Goal: Information Seeking & Learning: Check status

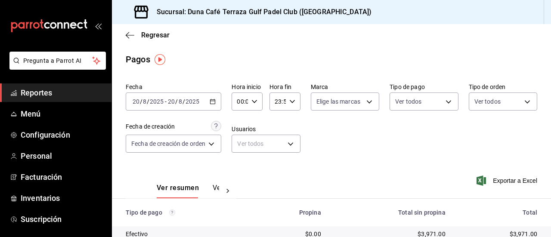
click at [52, 86] on link "Reportes" at bounding box center [55, 92] width 111 height 18
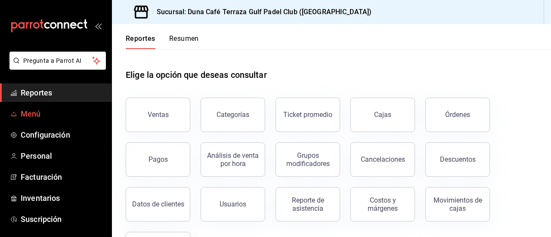
click at [34, 118] on span "Menú" at bounding box center [63, 114] width 84 height 12
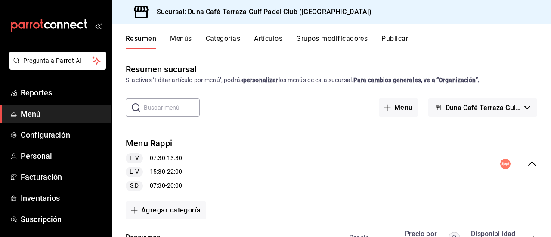
click at [187, 42] on button "Menús" at bounding box center [181, 41] width 22 height 15
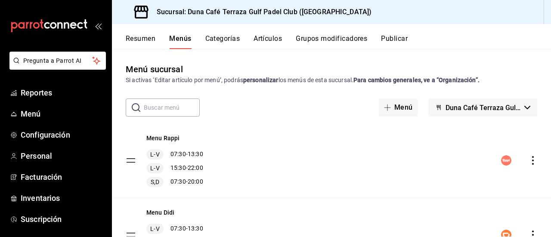
click at [228, 40] on button "Categorías" at bounding box center [222, 41] width 35 height 15
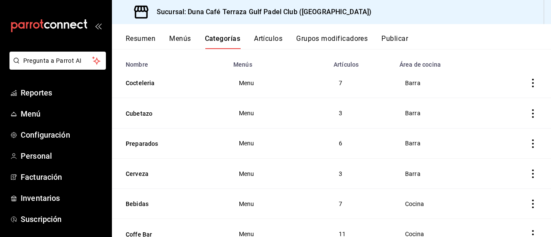
scroll to position [68, 0]
click at [529, 83] on icon "actions" at bounding box center [532, 82] width 9 height 9
click at [508, 100] on span "Editar" at bounding box center [500, 103] width 22 height 9
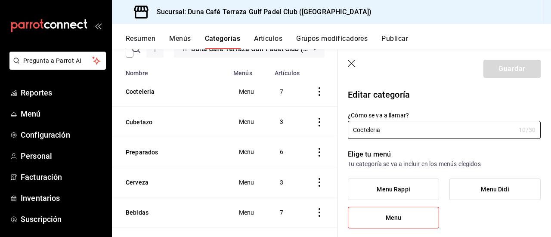
type input "f4f69abc-1107-425c-8f27-ec13d7a46b05"
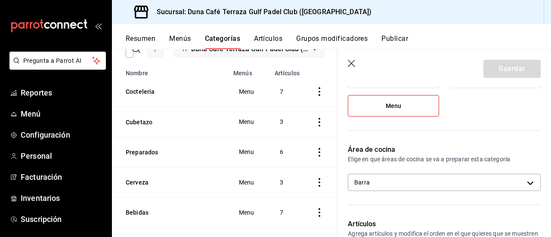
scroll to position [111, 0]
click at [353, 62] on icon "button" at bounding box center [351, 63] width 7 height 7
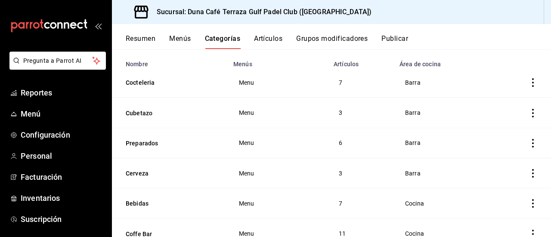
click at [136, 118] on th "Cubetazo" at bounding box center [170, 113] width 116 height 30
click at [139, 115] on button "Cubetazo" at bounding box center [169, 113] width 86 height 9
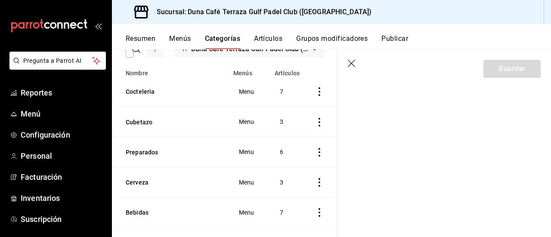
click at [349, 64] on icon "button" at bounding box center [352, 64] width 9 height 9
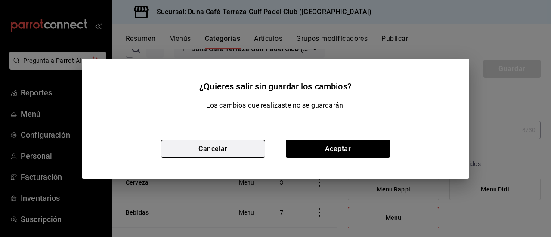
click at [222, 153] on button "Cancelar" at bounding box center [213, 149] width 104 height 18
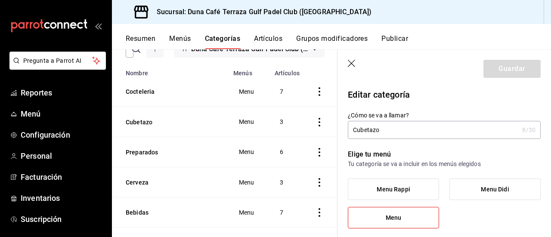
click at [351, 65] on icon "button" at bounding box center [352, 64] width 9 height 9
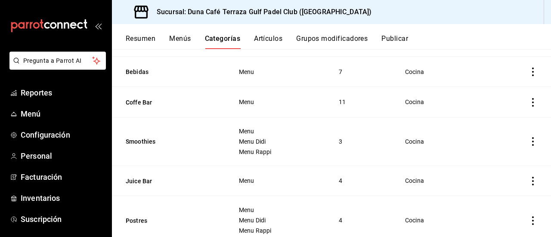
scroll to position [204, 0]
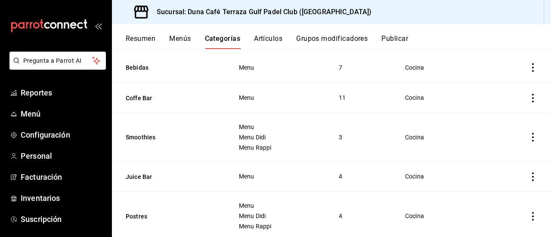
click at [528, 98] on icon "actions" at bounding box center [532, 98] width 9 height 9
click at [505, 112] on span "Editar" at bounding box center [500, 116] width 22 height 9
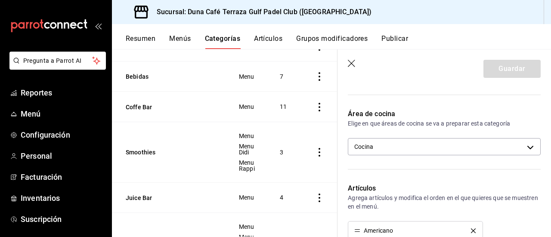
scroll to position [147, 0]
click at [506, 145] on body "Pregunta a Parrot AI Reportes Menú Configuración Personal Facturación Inventari…" at bounding box center [275, 118] width 551 height 237
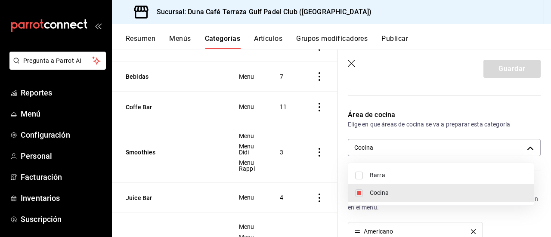
click at [386, 178] on span "Barra" at bounding box center [448, 175] width 157 height 9
type input "3de2040c-0cd0-4898-ae5b-c6454fd30179,f4f69abc-1107-425c-8f27-ec13d7a46b05"
checkbox input "true"
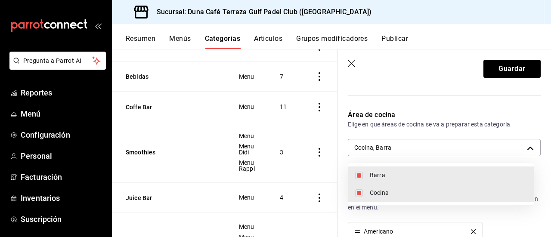
click at [385, 190] on span "Cocina" at bounding box center [448, 192] width 157 height 9
type input "f4f69abc-1107-425c-8f27-ec13d7a46b05"
checkbox input "false"
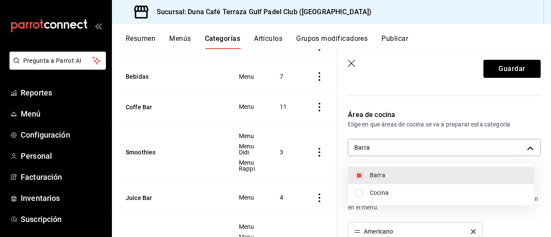
click at [507, 70] on div at bounding box center [275, 118] width 551 height 237
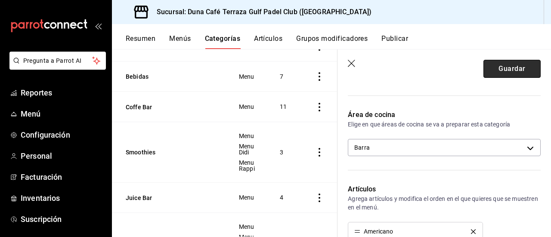
click at [501, 68] on button "Guardar" at bounding box center [511, 69] width 57 height 18
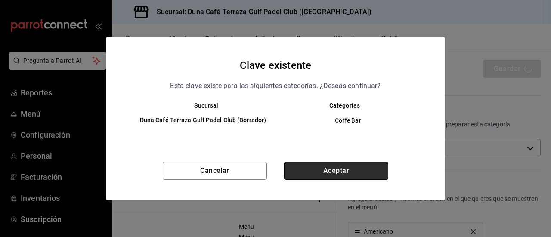
click at [334, 173] on button "Aceptar" at bounding box center [336, 171] width 104 height 18
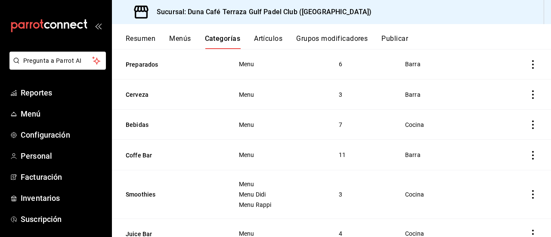
scroll to position [156, 0]
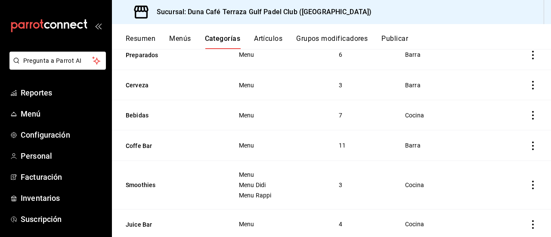
click at [528, 186] on icon "actions" at bounding box center [532, 185] width 9 height 9
click at [499, 185] on li "Editar" at bounding box center [493, 179] width 52 height 18
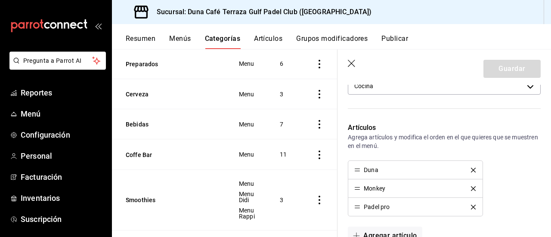
click at [469, 173] on li "Duna" at bounding box center [415, 170] width 134 height 18
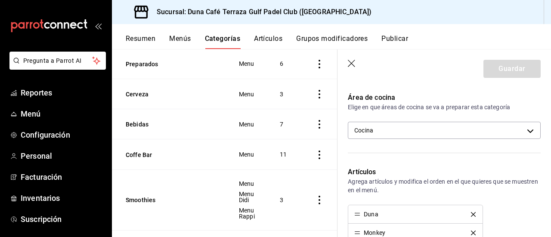
scroll to position [163, 0]
click at [454, 131] on body "Pregunta a Parrot AI Reportes Menú Configuración Personal Facturación Inventari…" at bounding box center [275, 118] width 551 height 237
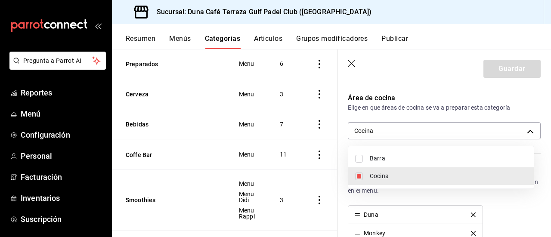
click at [381, 157] on span "Barra" at bounding box center [448, 158] width 157 height 9
type input "3de2040c-0cd0-4898-ae5b-c6454fd30179,f4f69abc-1107-425c-8f27-ec13d7a46b05"
checkbox input "true"
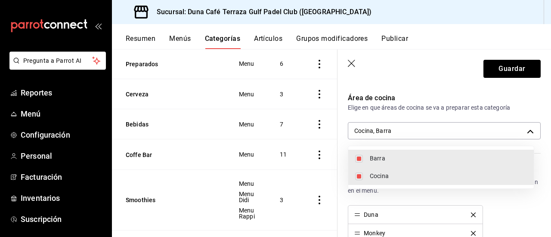
click at [382, 175] on span "Cocina" at bounding box center [448, 176] width 157 height 9
type input "f4f69abc-1107-425c-8f27-ec13d7a46b05"
checkbox input "false"
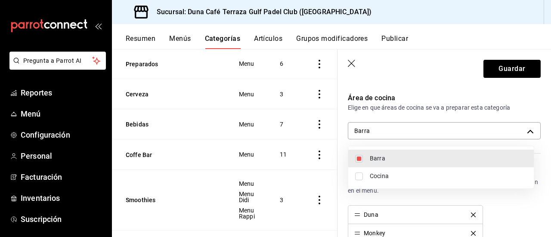
click at [508, 66] on div at bounding box center [275, 118] width 551 height 237
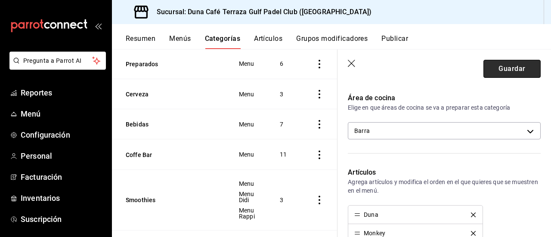
click at [512, 77] on button "Guardar" at bounding box center [511, 69] width 57 height 18
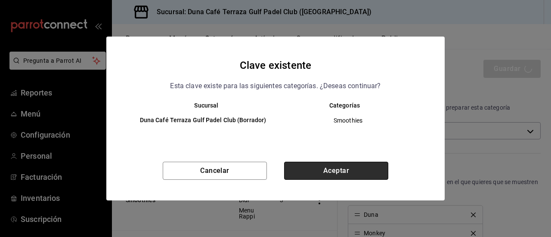
click at [376, 165] on button "Aceptar" at bounding box center [336, 171] width 104 height 18
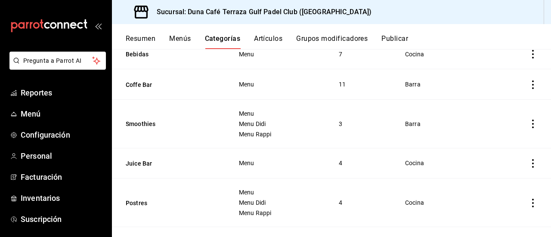
scroll to position [213, 0]
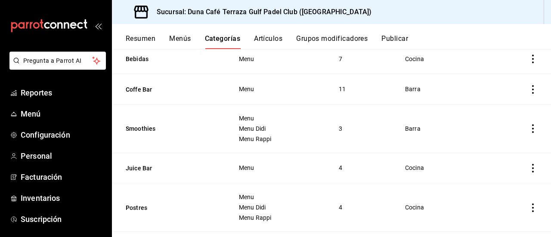
click at [528, 166] on icon "actions" at bounding box center [532, 168] width 9 height 9
click at [490, 175] on span "Editar" at bounding box center [500, 179] width 22 height 9
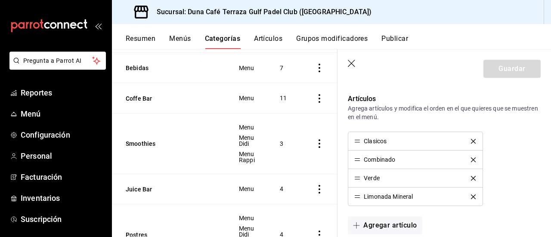
scroll to position [237, 0]
click at [353, 64] on icon "button" at bounding box center [352, 64] width 9 height 9
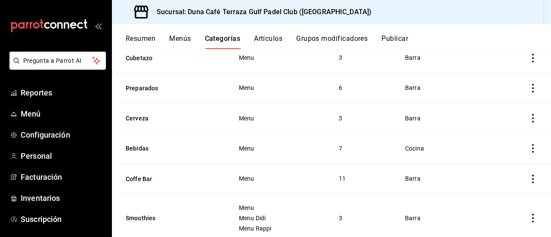
scroll to position [120, 0]
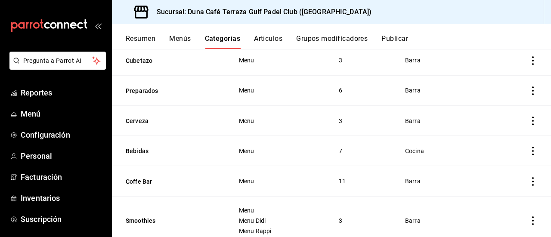
click at [532, 153] on icon "actions" at bounding box center [533, 151] width 2 height 9
click at [495, 166] on span "Editar" at bounding box center [500, 170] width 22 height 9
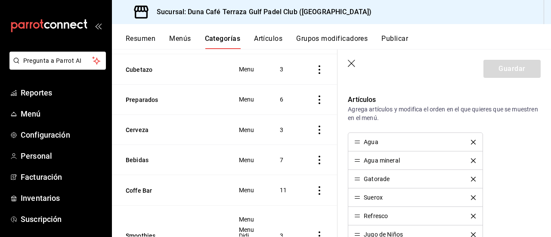
scroll to position [273, 0]
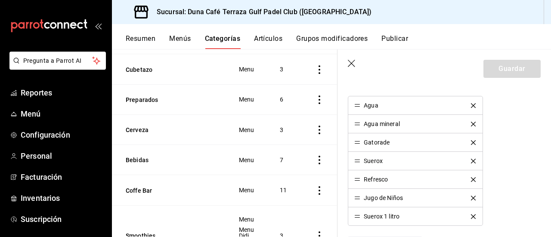
click at [352, 62] on icon "button" at bounding box center [352, 64] width 9 height 9
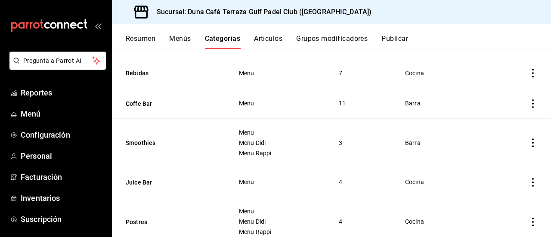
scroll to position [202, 0]
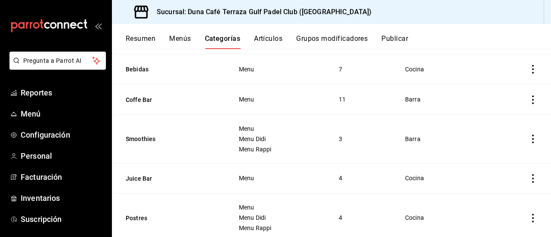
click at [529, 66] on icon "actions" at bounding box center [532, 69] width 9 height 9
click at [492, 90] on span "Editar" at bounding box center [500, 88] width 22 height 9
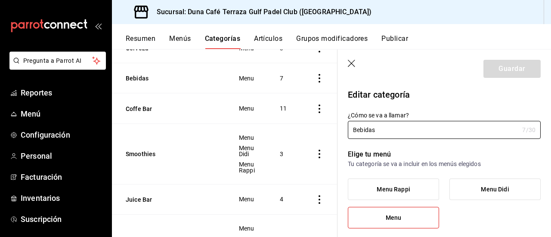
type input "3de2040c-0cd0-4898-ae5b-c6454fd30179"
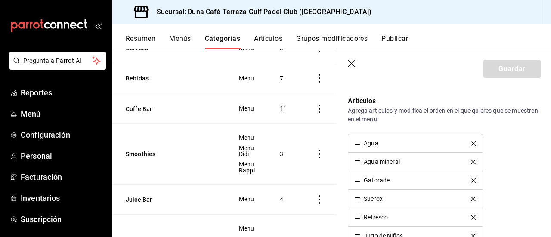
scroll to position [235, 0]
click at [352, 63] on icon "button" at bounding box center [352, 64] width 9 height 9
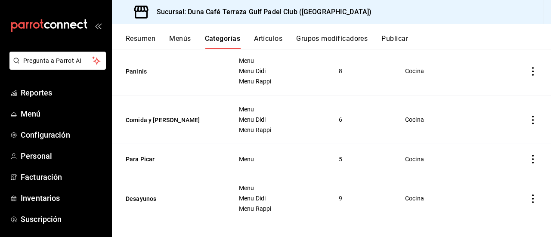
scroll to position [401, 0]
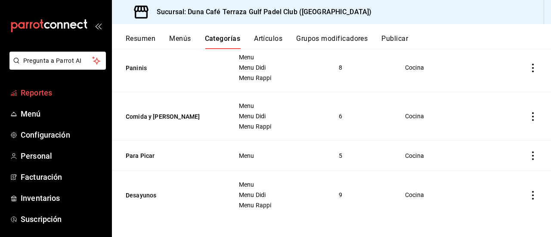
click at [29, 92] on span "Reportes" at bounding box center [63, 93] width 84 height 12
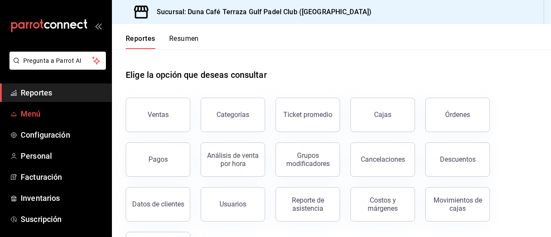
click at [31, 118] on span "Menú" at bounding box center [63, 114] width 84 height 12
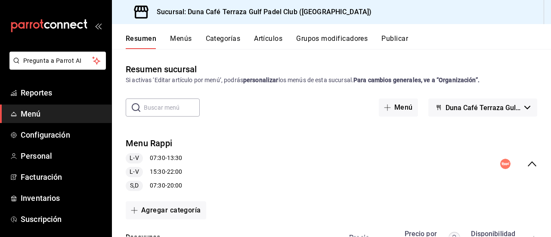
click at [182, 41] on button "Menús" at bounding box center [181, 41] width 22 height 15
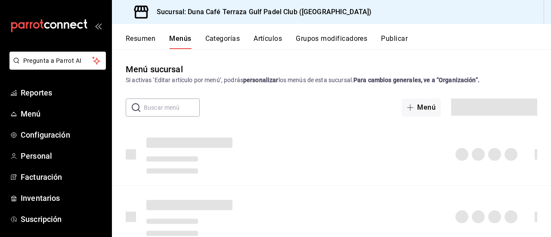
click at [225, 39] on button "Categorías" at bounding box center [222, 41] width 35 height 15
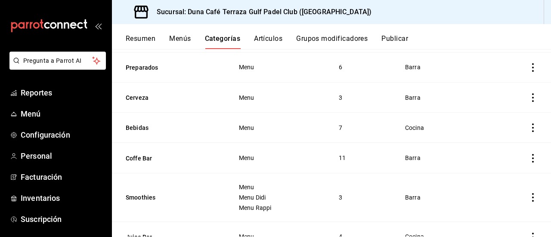
scroll to position [202, 0]
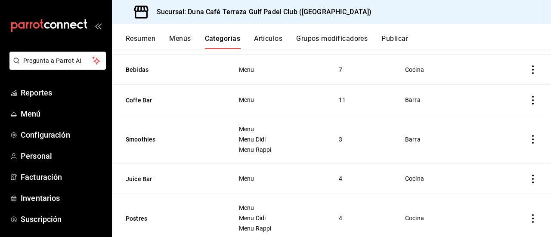
click at [528, 178] on icon "actions" at bounding box center [532, 179] width 9 height 9
click at [495, 182] on span "Editar" at bounding box center [500, 179] width 22 height 9
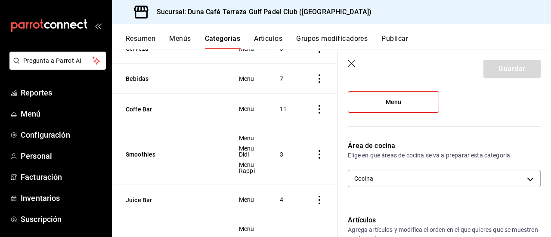
scroll to position [116, 0]
click at [402, 165] on div "Área de cocina Elige en que áreas de cocina se va a preparar esta categoría Coc…" at bounding box center [438, 167] width 203 height 74
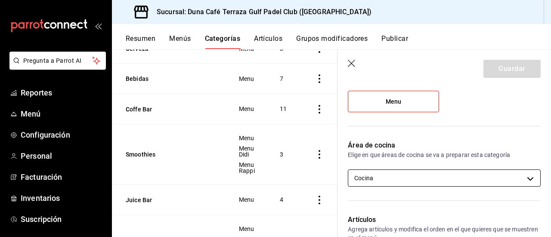
click at [383, 184] on body "Pregunta a Parrot AI Reportes Menú Configuración Personal Facturación Inventari…" at bounding box center [275, 118] width 551 height 237
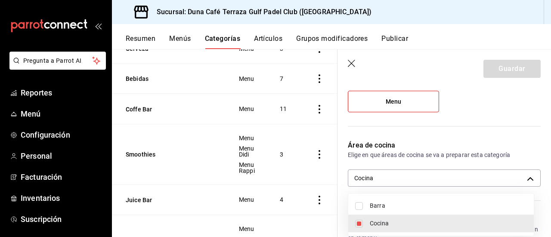
click at [373, 205] on span "Barra" at bounding box center [448, 205] width 157 height 9
type input "3de2040c-0cd0-4898-ae5b-c6454fd30179,f4f69abc-1107-425c-8f27-ec13d7a46b05"
checkbox input "true"
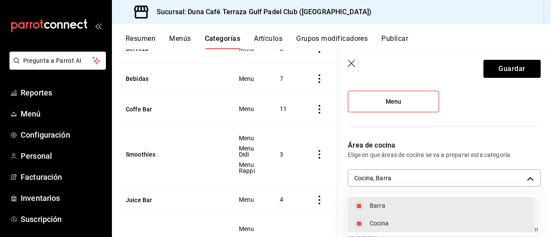
click at [364, 221] on li "Cocina" at bounding box center [440, 224] width 185 height 18
type input "f4f69abc-1107-425c-8f27-ec13d7a46b05"
checkbox input "false"
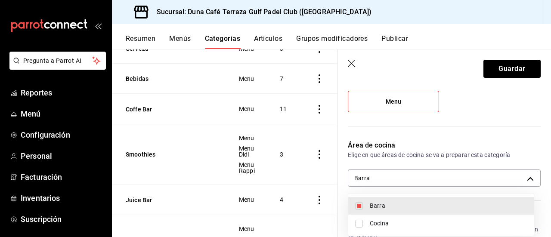
click at [517, 63] on div at bounding box center [275, 118] width 551 height 237
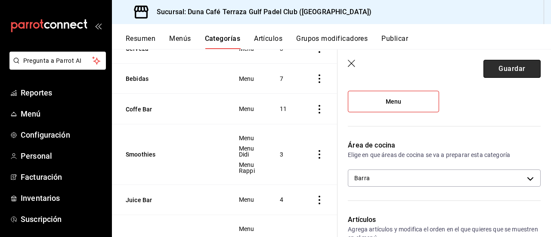
click at [508, 72] on button "Guardar" at bounding box center [511, 69] width 57 height 18
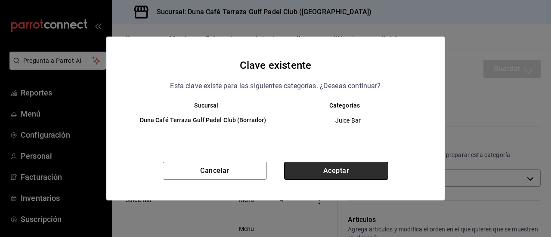
click at [347, 172] on button "Aceptar" at bounding box center [336, 171] width 104 height 18
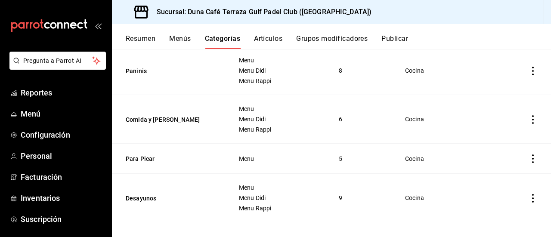
scroll to position [401, 0]
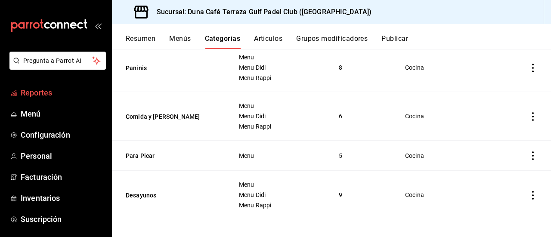
click at [41, 91] on span "Reportes" at bounding box center [63, 93] width 84 height 12
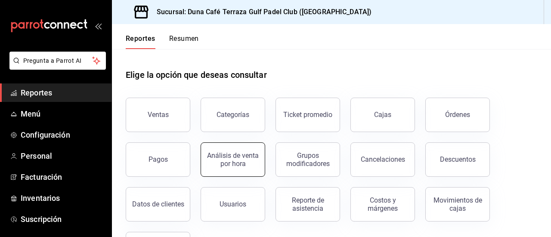
scroll to position [43, 0]
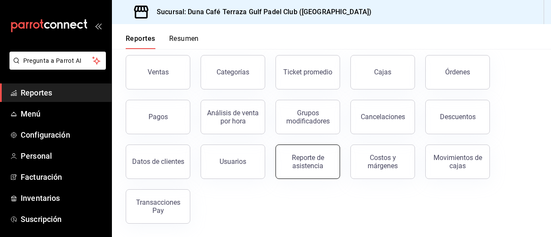
click at [286, 160] on div "Reporte de asistencia" at bounding box center [307, 162] width 53 height 16
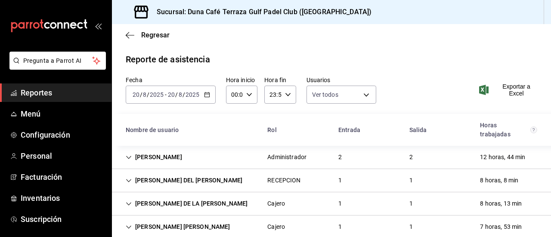
click at [196, 98] on input "2025" at bounding box center [192, 94] width 15 height 7
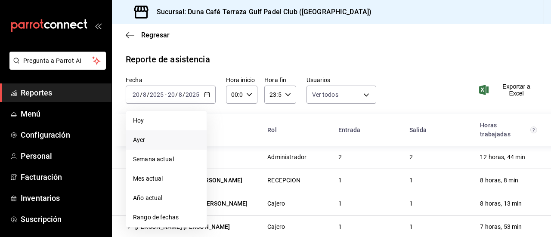
click at [153, 141] on span "Ayer" at bounding box center [166, 140] width 67 height 9
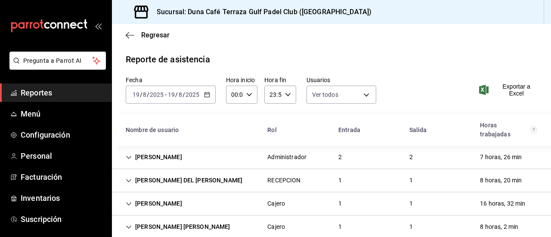
click at [181, 93] on input "8" at bounding box center [180, 94] width 4 height 7
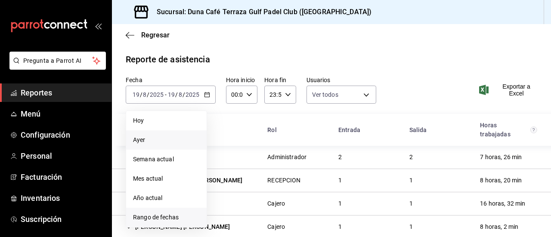
click at [178, 215] on span "Rango de fechas" at bounding box center [166, 217] width 67 height 9
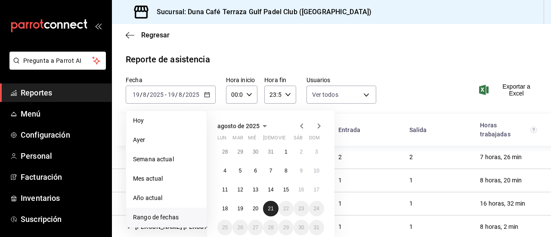
click at [269, 212] on button "21" at bounding box center [270, 208] width 15 height 15
click at [287, 191] on abbr "15" at bounding box center [286, 190] width 6 height 6
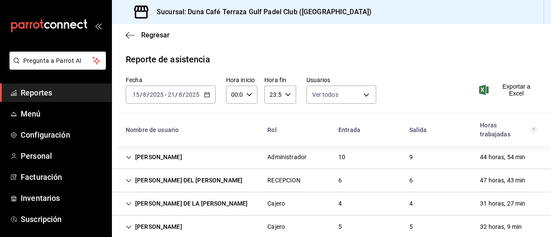
click at [161, 91] on input "2025" at bounding box center [156, 94] width 15 height 7
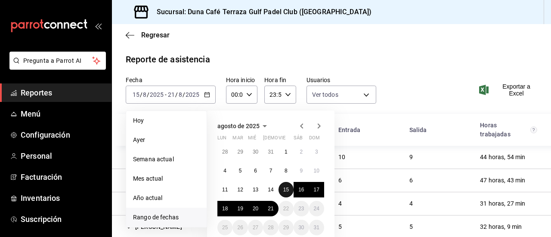
click at [284, 189] on abbr "15" at bounding box center [286, 190] width 6 height 6
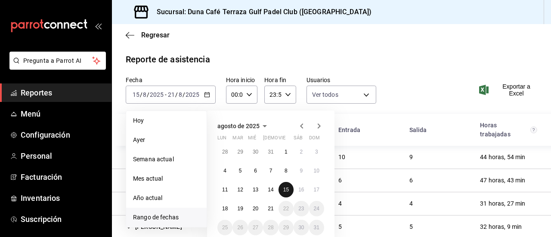
click at [283, 191] on abbr "15" at bounding box center [286, 190] width 6 height 6
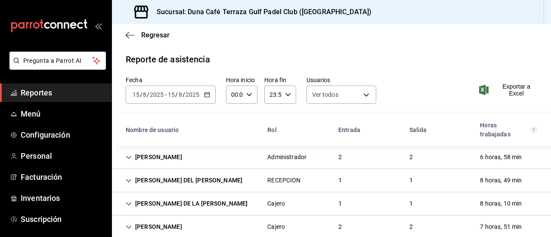
click at [172, 100] on div "[DATE] [DATE] - [DATE] [DATE]" at bounding box center [171, 95] width 90 height 18
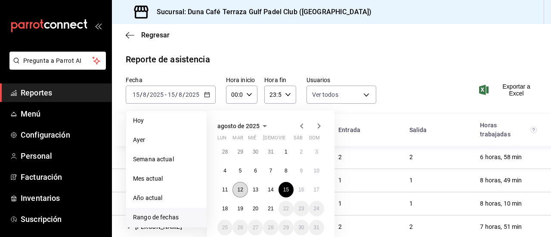
click at [240, 188] on abbr "12" at bounding box center [240, 190] width 6 height 6
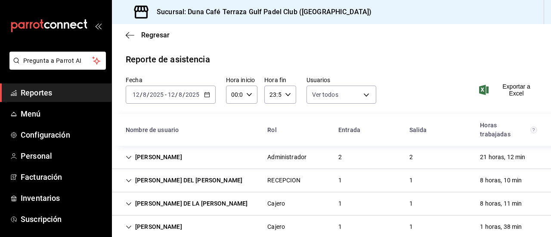
click at [176, 93] on span "/" at bounding box center [176, 94] width 3 height 7
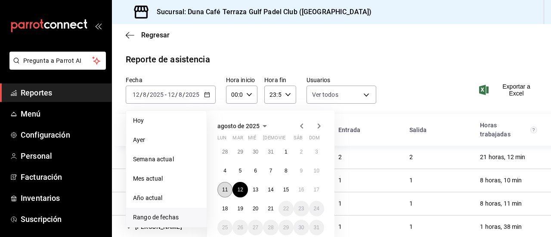
click at [221, 190] on button "11" at bounding box center [224, 189] width 15 height 15
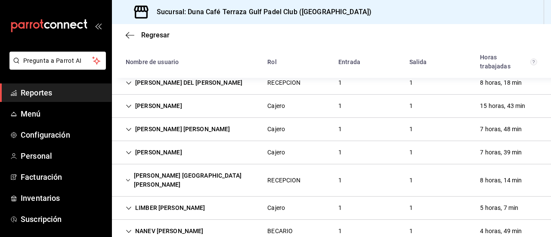
scroll to position [100, 0]
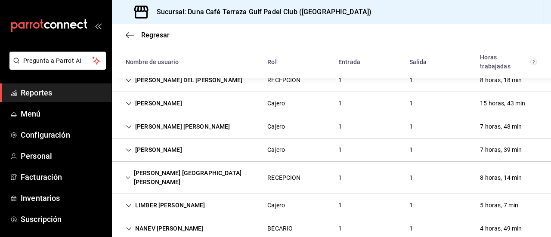
click at [453, 148] on div "[PERSON_NAME] 1 1 7 horas, 39 min" at bounding box center [331, 150] width 439 height 23
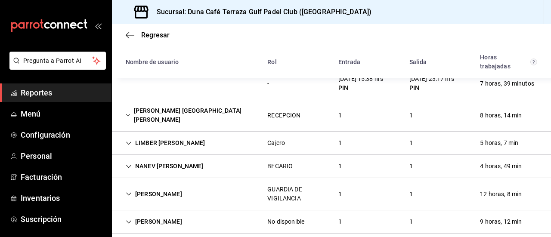
scroll to position [0, 0]
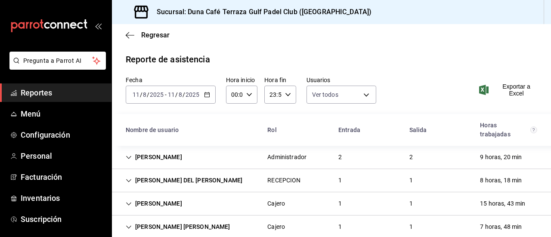
click at [198, 97] on input "2025" at bounding box center [192, 94] width 15 height 7
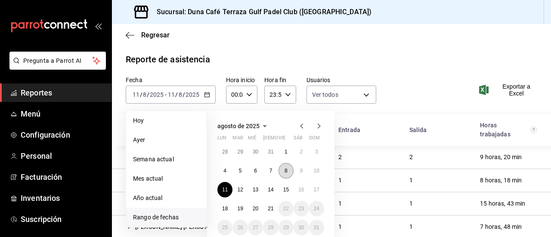
click at [288, 172] on button "8" at bounding box center [285, 170] width 15 height 15
click at [289, 172] on button "8" at bounding box center [285, 170] width 15 height 15
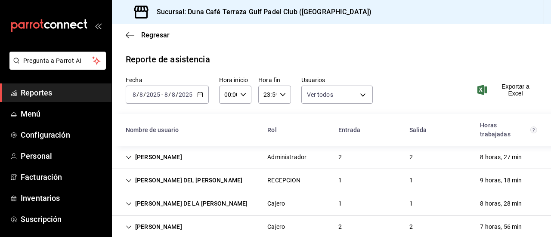
click at [47, 93] on span "Reportes" at bounding box center [63, 93] width 84 height 12
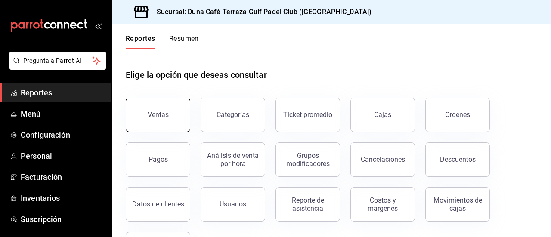
click at [175, 129] on button "Ventas" at bounding box center [158, 115] width 65 height 34
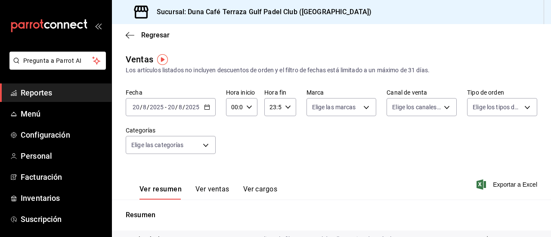
click at [200, 110] on div "[DATE] [DATE] - [DATE] [DATE]" at bounding box center [171, 107] width 90 height 18
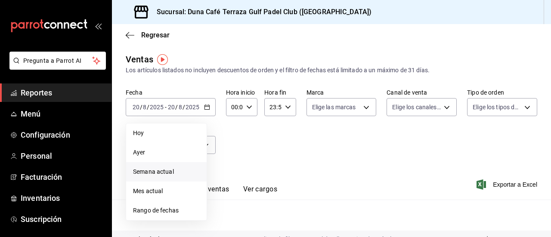
click at [165, 176] on span "Semana actual" at bounding box center [166, 171] width 67 height 9
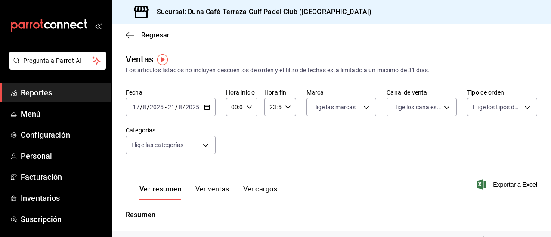
click at [59, 89] on span "Reportes" at bounding box center [63, 93] width 84 height 12
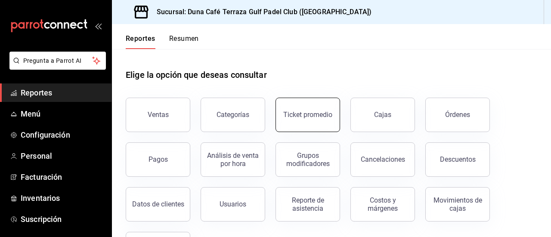
click at [311, 117] on div "Ticket promedio" at bounding box center [307, 115] width 49 height 8
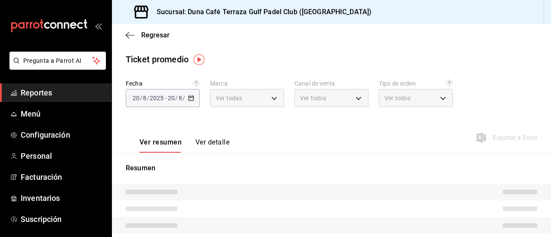
type input "a9e254c3-e23e-4e83-9c5c-d3e83948dfd2"
type input "PARROT,UBER_EATS,RAPPI,DIDI_FOOD,ONLINE"
type input "e04d4439-2387-4114-89db-49f70b8a341b,f27e3ff3-933b-48a4-b965-f878dc8390fd,c5e6d…"
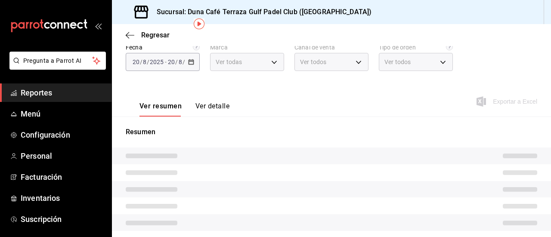
scroll to position [36, 0]
click at [42, 96] on span "Reportes" at bounding box center [63, 93] width 84 height 12
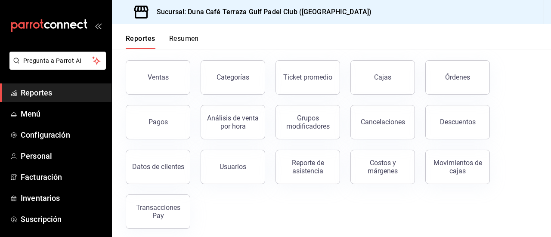
scroll to position [38, 0]
click at [381, 129] on button "Cancelaciones" at bounding box center [382, 122] width 65 height 34
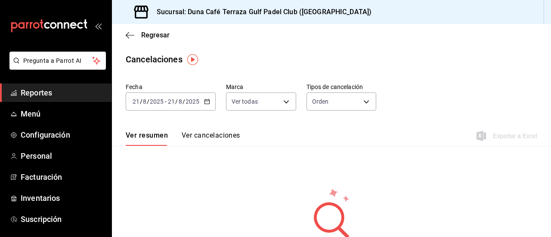
click at [185, 100] on input "2025" at bounding box center [192, 101] width 15 height 7
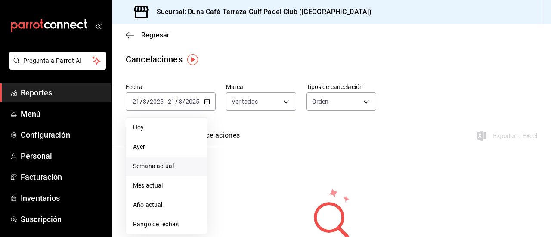
click at [170, 161] on li "Semana actual" at bounding box center [166, 166] width 80 height 19
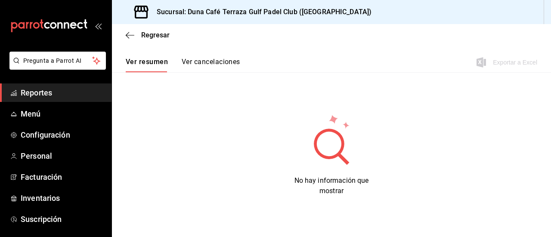
scroll to position [40, 0]
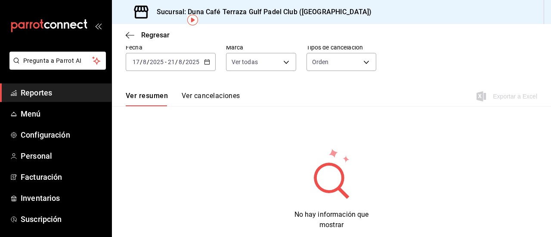
click at [214, 102] on button "Ver cancelaciones" at bounding box center [211, 99] width 59 height 15
click at [202, 60] on div "[DATE] [DATE] - [DATE] [DATE]" at bounding box center [171, 62] width 90 height 18
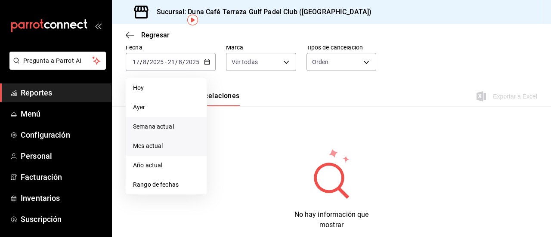
click at [150, 148] on span "Mes actual" at bounding box center [166, 146] width 67 height 9
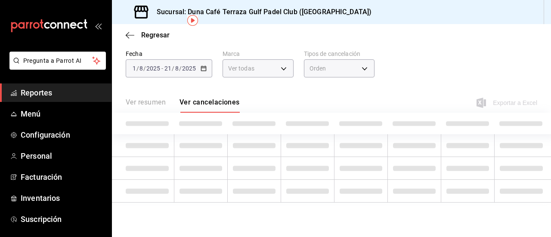
scroll to position [21, 0]
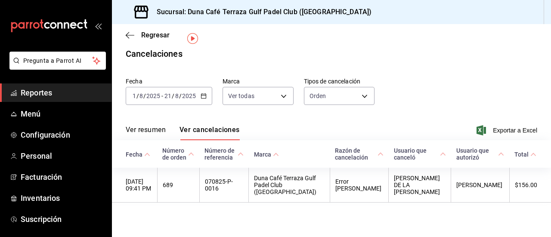
click at [47, 98] on span "Reportes" at bounding box center [63, 93] width 84 height 12
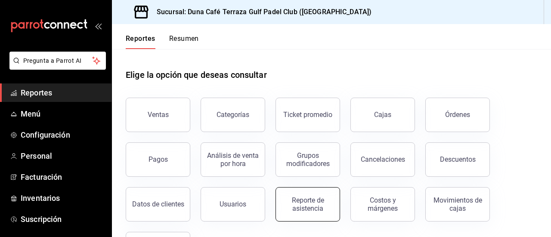
scroll to position [43, 0]
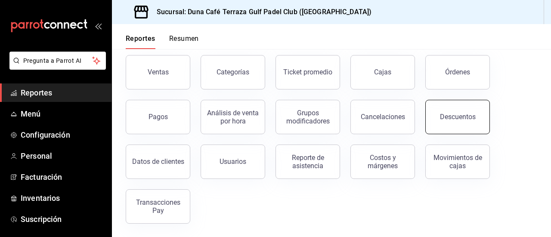
click at [475, 114] on button "Descuentos" at bounding box center [457, 117] width 65 height 34
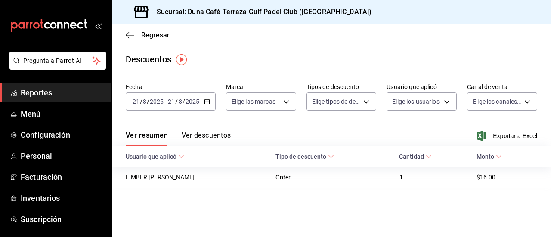
click at [220, 136] on button "Ver descuentos" at bounding box center [206, 138] width 49 height 15
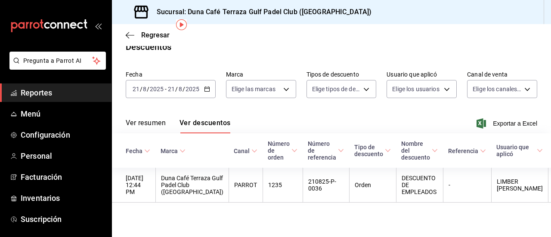
click at [185, 86] on input "2025" at bounding box center [192, 89] width 15 height 7
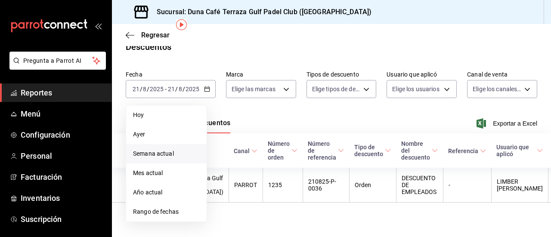
click at [187, 144] on li "Semana actual" at bounding box center [166, 153] width 80 height 19
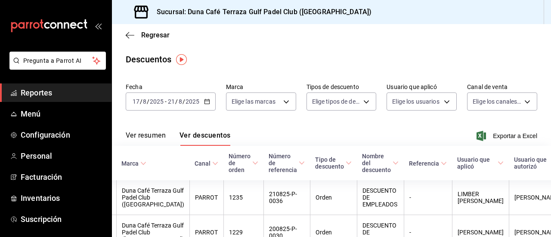
click at [35, 95] on span "Reportes" at bounding box center [63, 93] width 84 height 12
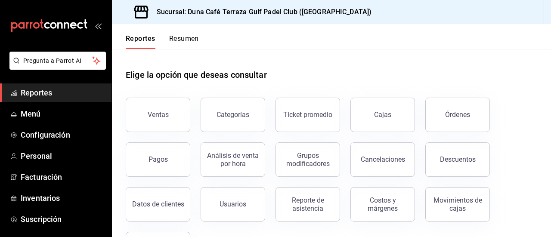
scroll to position [43, 0]
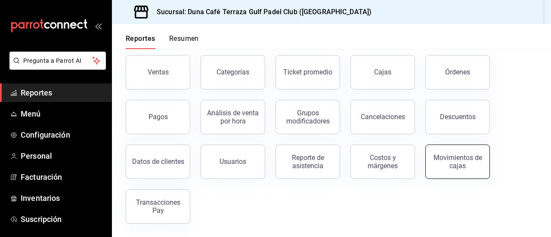
click at [465, 171] on button "Movimientos de cajas" at bounding box center [457, 162] width 65 height 34
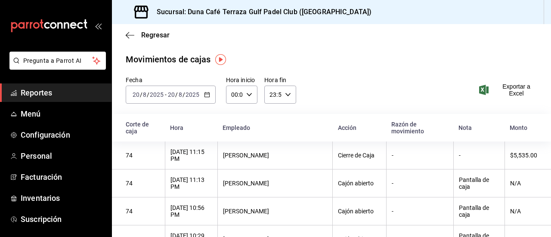
click at [194, 95] on input "2025" at bounding box center [192, 94] width 15 height 7
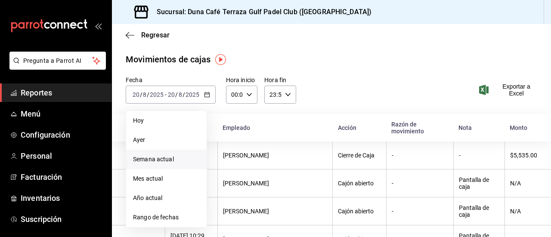
click at [157, 159] on span "Semana actual" at bounding box center [166, 159] width 67 height 9
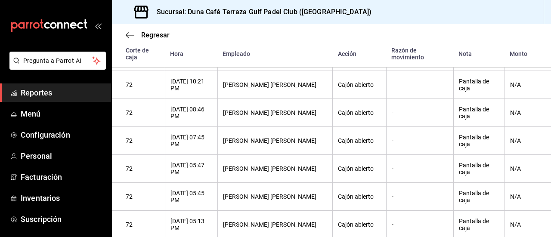
scroll to position [958, 0]
